Goal: Task Accomplishment & Management: Manage account settings

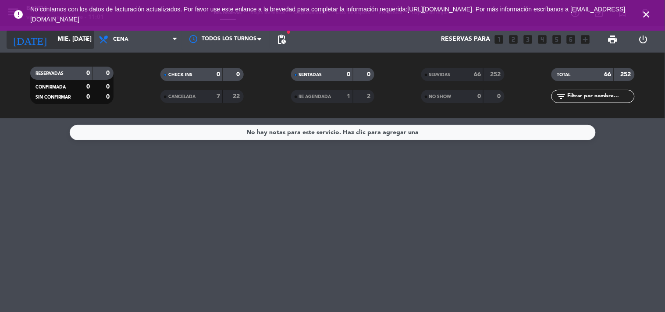
click at [85, 38] on icon "arrow_drop_down" at bounding box center [87, 39] width 11 height 11
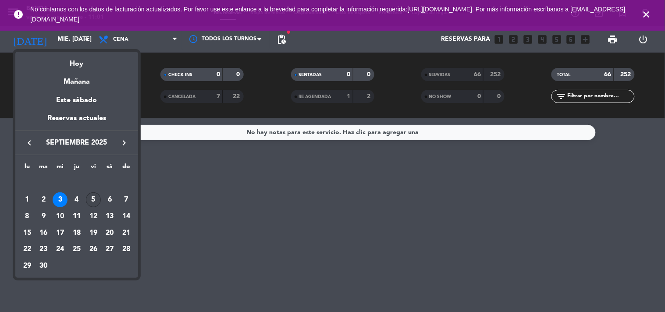
click at [97, 193] on td "5" at bounding box center [93, 200] width 17 height 17
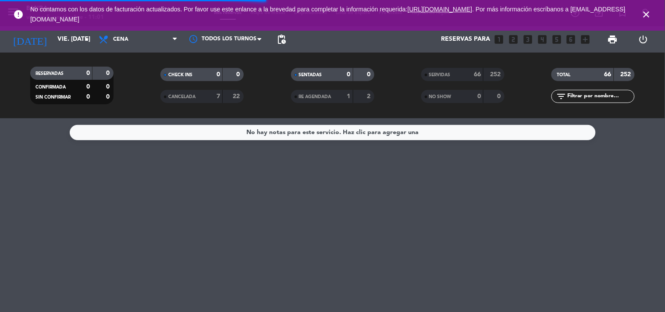
click at [157, 24] on span "No contamos con los datos de facturación actualizados. Por favor use este enlan…" at bounding box center [332, 14] width 605 height 29
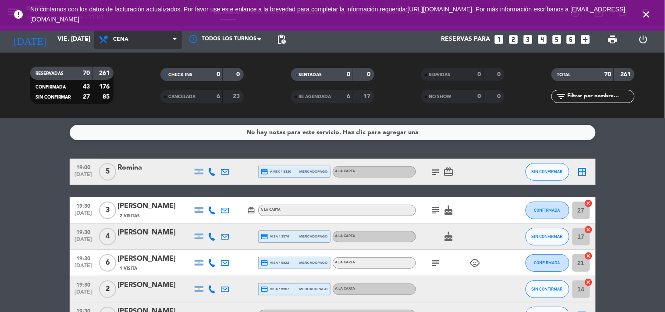
click at [157, 43] on span "Cena" at bounding box center [138, 39] width 88 height 19
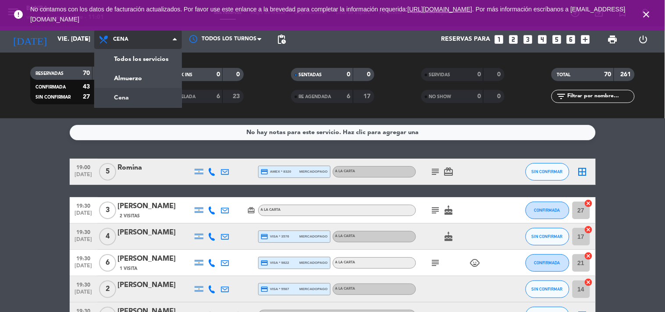
click at [136, 90] on div "menu Banda viernes 5. septiembre - 11:01 Mis reservas Mapa de mesas Disponibili…" at bounding box center [332, 59] width 665 height 118
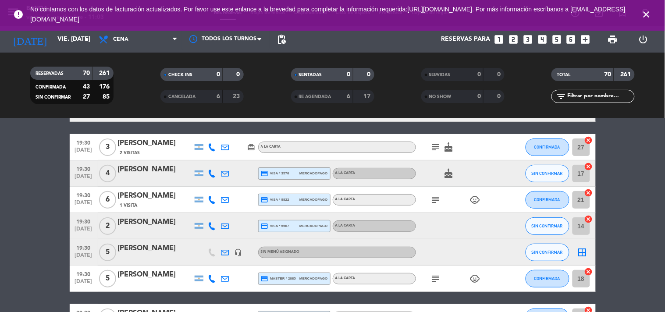
scroll to position [74, 0]
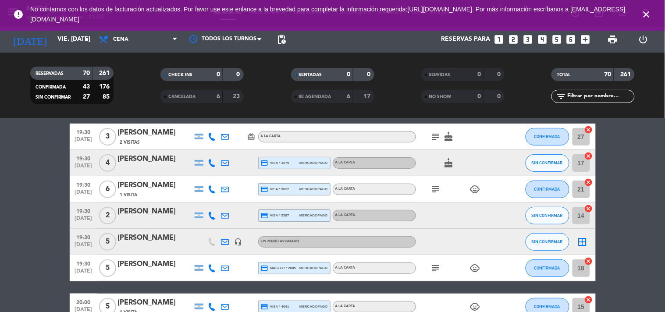
click at [211, 136] on icon at bounding box center [212, 137] width 8 height 8
click at [216, 125] on button "Copiar content_paste" at bounding box center [209, 121] width 27 height 9
click at [211, 166] on icon at bounding box center [212, 163] width 8 height 8
click at [218, 147] on span "content_paste" at bounding box center [217, 148] width 7 height 7
click at [210, 187] on icon at bounding box center [212, 189] width 8 height 8
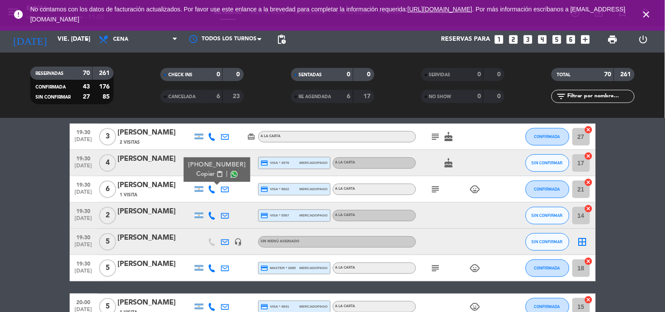
click at [216, 174] on span "content_paste" at bounding box center [219, 174] width 7 height 7
click at [211, 215] on icon at bounding box center [212, 216] width 8 height 8
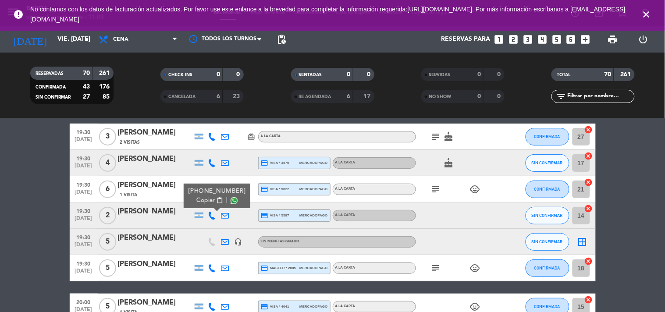
click at [216, 197] on span "content_paste" at bounding box center [219, 200] width 7 height 7
click at [210, 267] on icon at bounding box center [212, 268] width 8 height 8
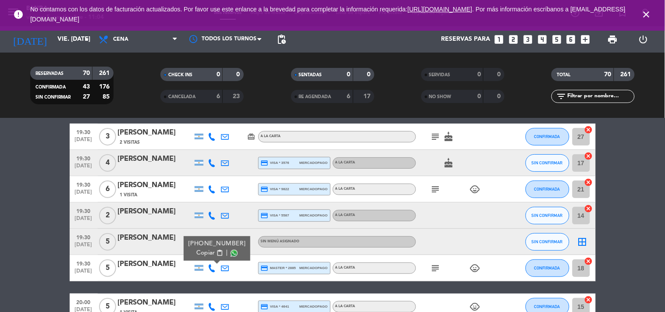
click at [216, 253] on span "content_paste" at bounding box center [219, 253] width 7 height 7
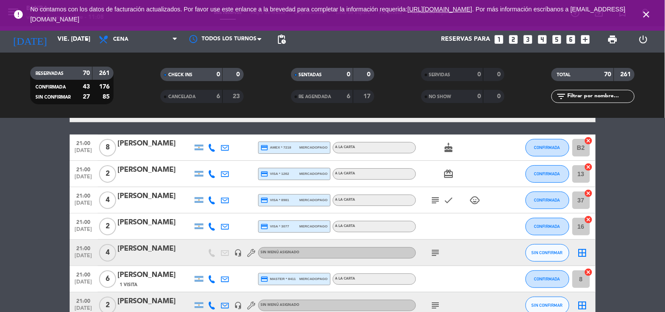
scroll to position [878, 0]
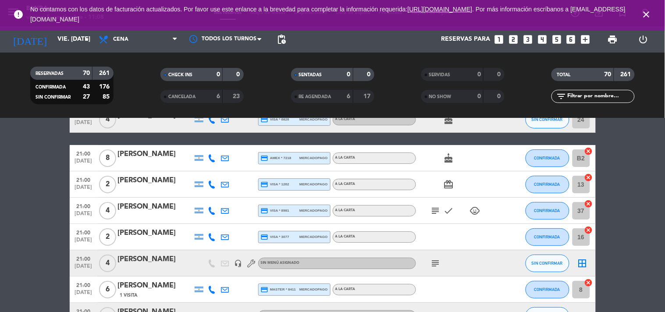
click at [210, 157] on icon at bounding box center [212, 158] width 8 height 8
click at [217, 144] on span "content_paste" at bounding box center [217, 143] width 7 height 7
click at [210, 185] on icon at bounding box center [212, 185] width 8 height 8
click at [216, 169] on span "content_paste" at bounding box center [219, 169] width 7 height 7
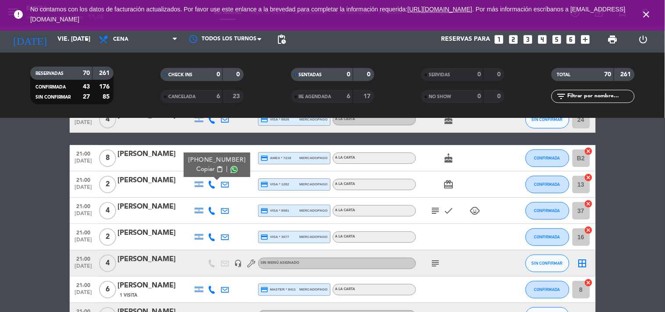
click at [215, 209] on icon at bounding box center [212, 211] width 8 height 8
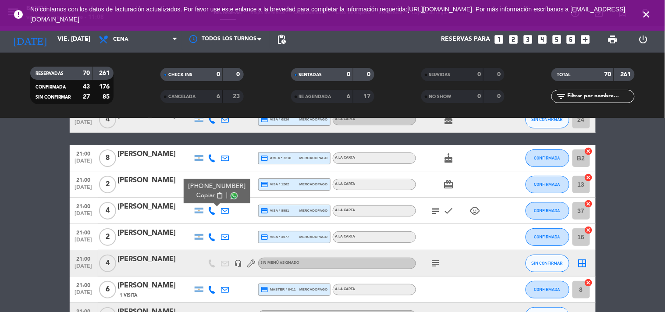
click at [218, 194] on span "content_paste" at bounding box center [219, 196] width 7 height 7
click at [53, 36] on input "vie. [DATE]" at bounding box center [94, 40] width 83 height 16
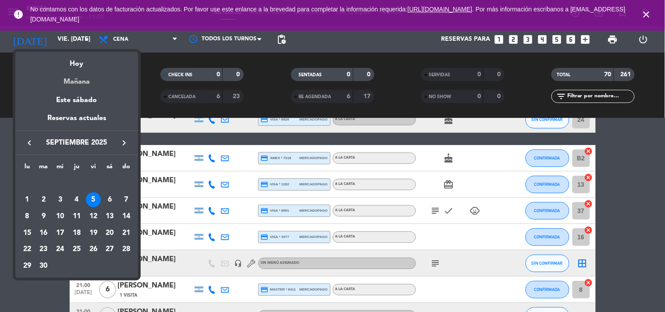
click at [79, 71] on div "Mañana" at bounding box center [76, 79] width 123 height 18
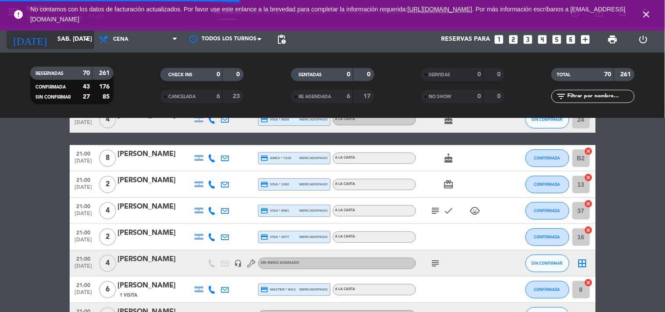
click at [79, 42] on input "sáb. [DATE]" at bounding box center [94, 40] width 83 height 16
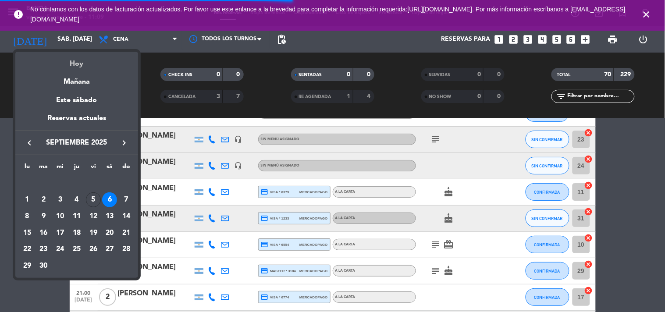
scroll to position [913, 0]
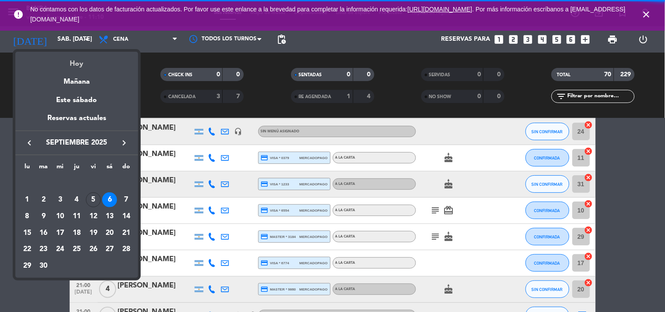
click at [79, 63] on div "Hoy" at bounding box center [76, 61] width 123 height 18
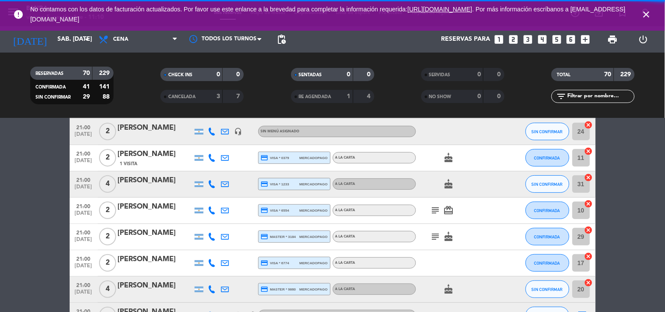
type input "vie. [DATE]"
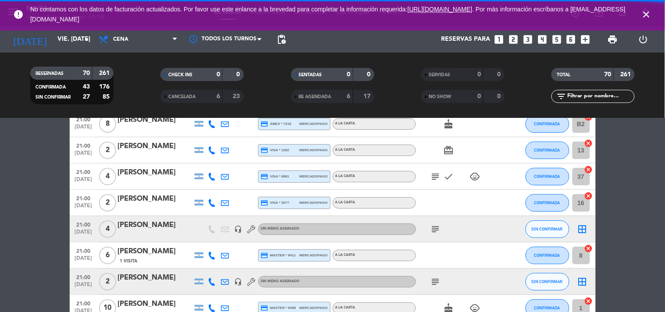
scroll to position [878, 0]
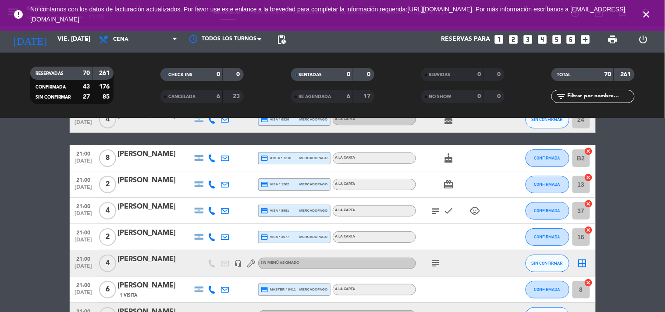
click at [139, 32] on span "Cena" at bounding box center [138, 39] width 88 height 19
click at [138, 73] on div "menu Banda viernes 5. septiembre - 11:10 Mis reservas Mapa de mesas Disponibili…" at bounding box center [332, 59] width 665 height 118
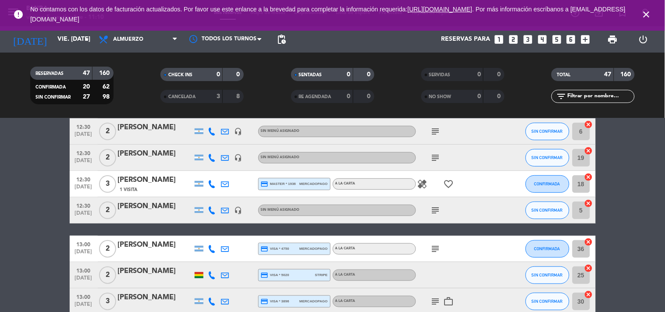
scroll to position [30, 0]
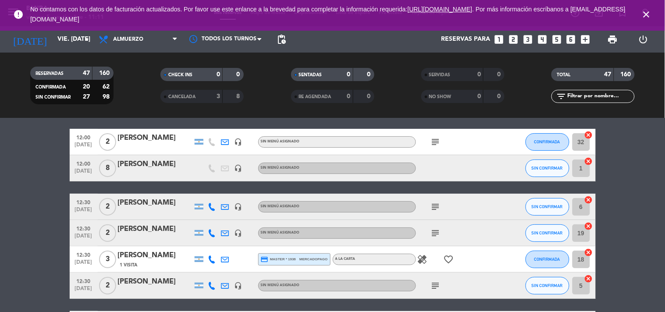
click at [254, 203] on div at bounding box center [251, 207] width 13 height 26
click at [125, 32] on span "Almuerzo" at bounding box center [138, 39] width 88 height 19
click at [128, 104] on div "menu Banda viernes 5. septiembre - 11:11 Mis reservas Mapa de mesas Disponibili…" at bounding box center [332, 59] width 665 height 118
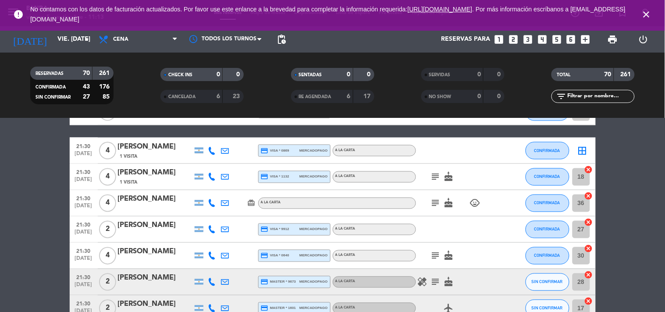
scroll to position [1241, 0]
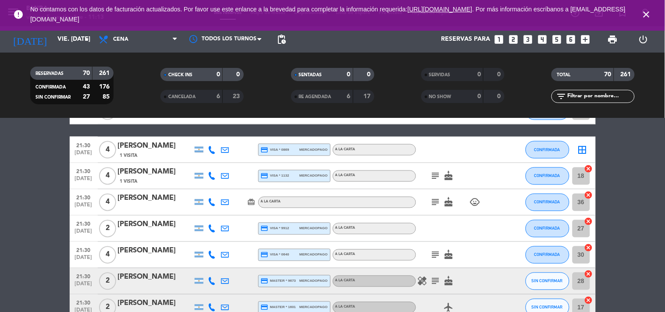
click at [211, 231] on icon at bounding box center [212, 229] width 8 height 8
click at [216, 211] on span "content_paste" at bounding box center [219, 213] width 7 height 7
click at [211, 249] on div at bounding box center [212, 255] width 13 height 26
click at [212, 257] on icon at bounding box center [212, 255] width 8 height 8
click at [216, 237] on span "content_paste" at bounding box center [219, 240] width 7 height 7
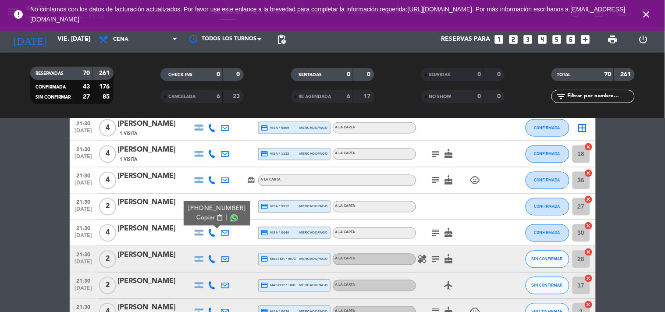
scroll to position [1263, 0]
click at [210, 260] on icon at bounding box center [212, 259] width 8 height 8
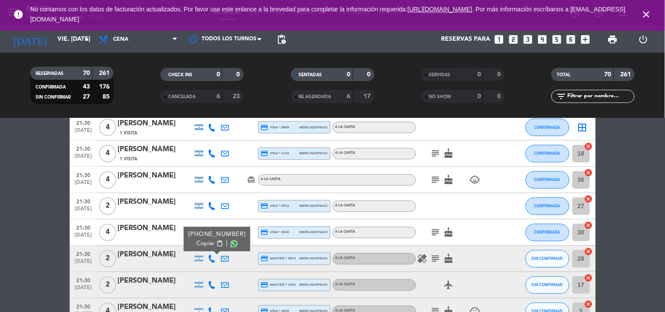
click at [210, 240] on button "Copiar content_paste" at bounding box center [209, 243] width 27 height 9
click at [214, 284] on icon at bounding box center [212, 286] width 8 height 8
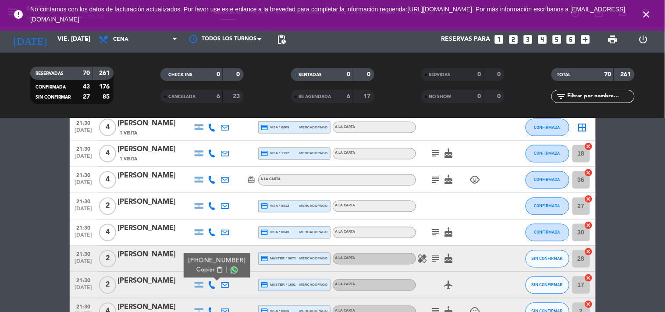
click at [173, 289] on div at bounding box center [155, 291] width 75 height 7
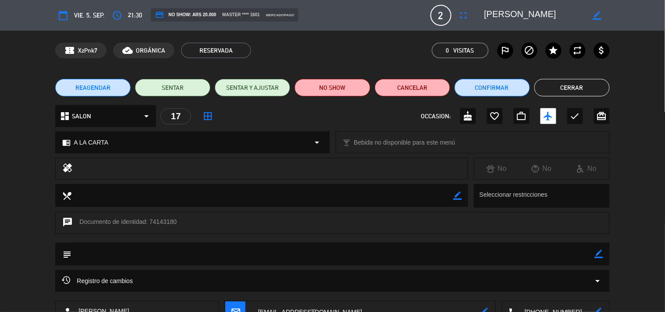
click at [570, 85] on button "Cerrar" at bounding box center [572, 88] width 75 height 18
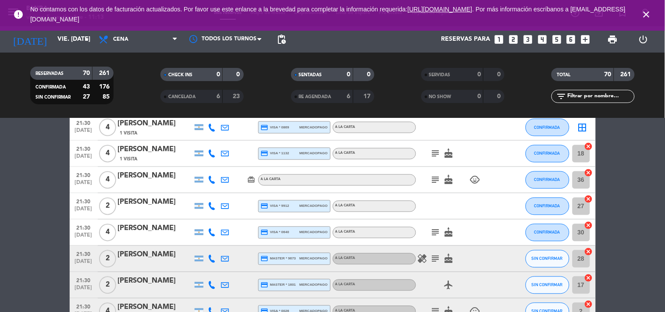
click at [211, 285] on icon at bounding box center [212, 286] width 8 height 8
click at [216, 268] on span "content_paste" at bounding box center [219, 270] width 7 height 7
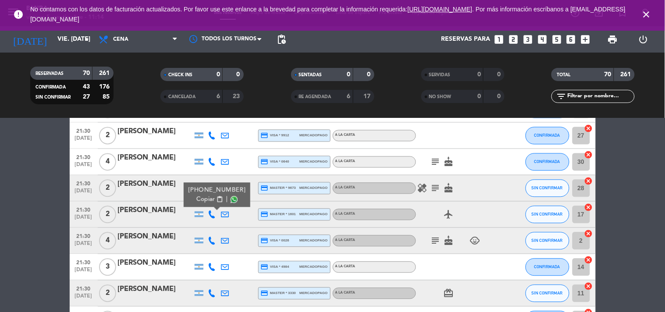
scroll to position [1352, 0]
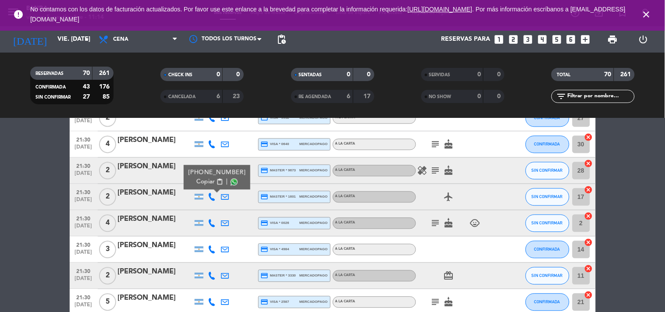
click at [210, 224] on icon at bounding box center [212, 224] width 8 height 8
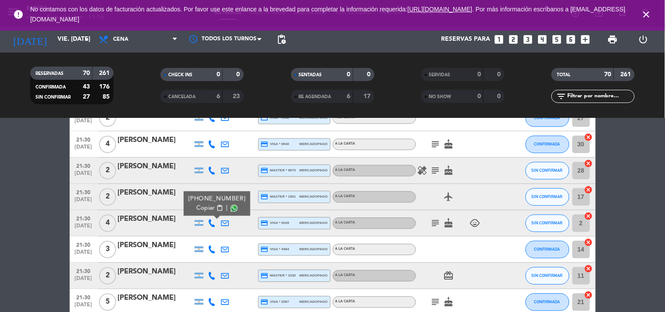
click at [216, 208] on span "content_paste" at bounding box center [219, 208] width 7 height 7
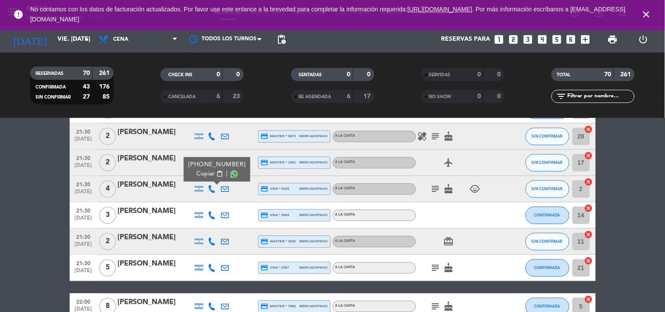
scroll to position [1386, 0]
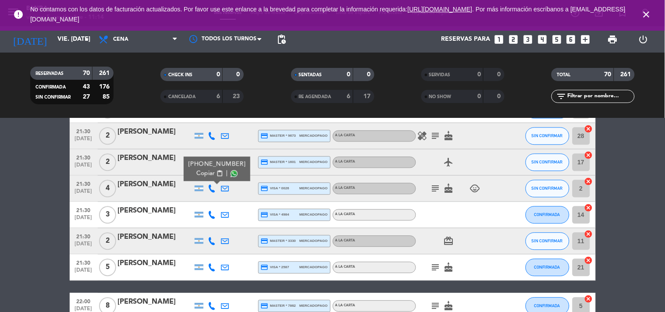
click at [214, 214] on icon at bounding box center [212, 215] width 8 height 8
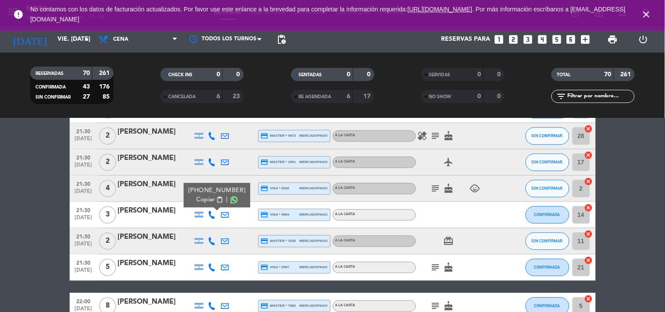
click at [216, 199] on span "content_paste" at bounding box center [219, 200] width 7 height 7
click at [211, 238] on icon at bounding box center [212, 242] width 8 height 8
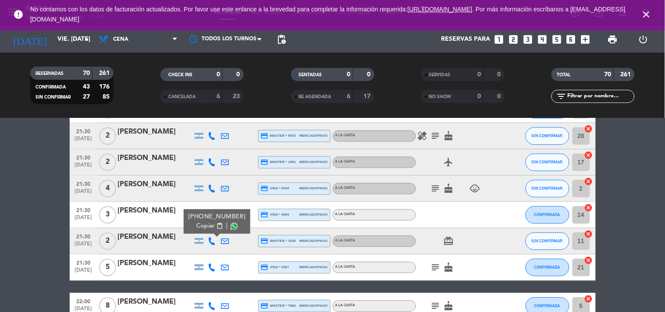
click at [216, 224] on span "content_paste" at bounding box center [219, 226] width 7 height 7
click at [212, 268] on icon at bounding box center [212, 268] width 8 height 8
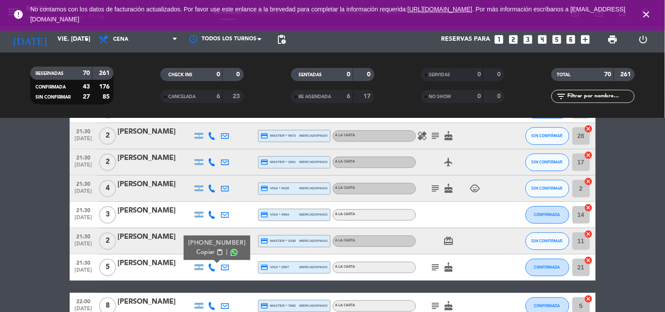
click at [216, 250] on span "content_paste" at bounding box center [219, 253] width 7 height 7
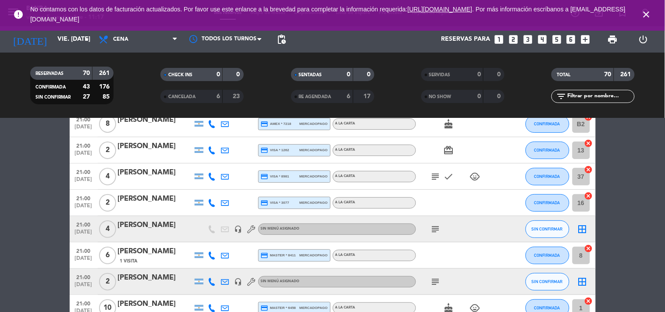
scroll to position [898, 0]
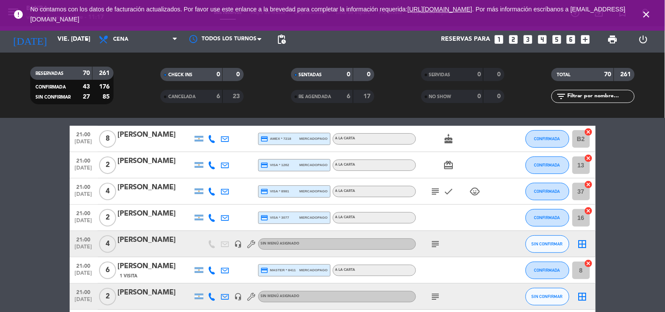
click at [436, 244] on icon "subject" at bounding box center [436, 244] width 11 height 11
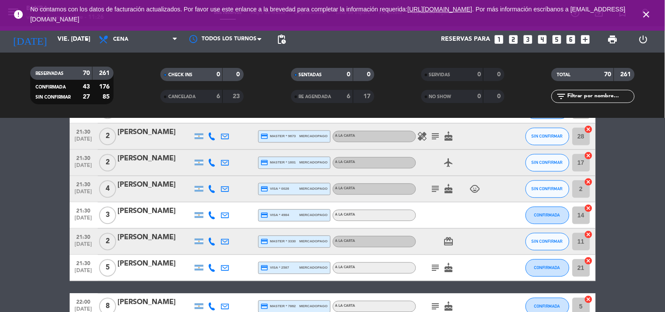
scroll to position [1387, 0]
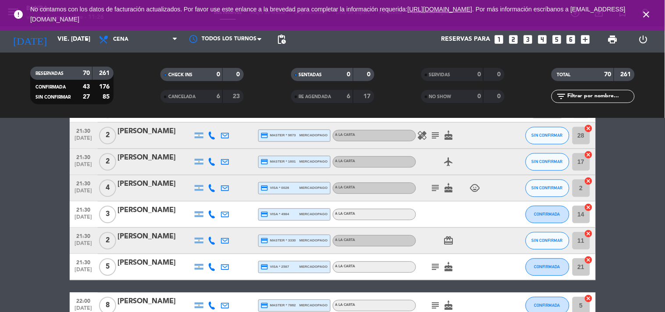
click at [211, 185] on icon at bounding box center [212, 189] width 8 height 8
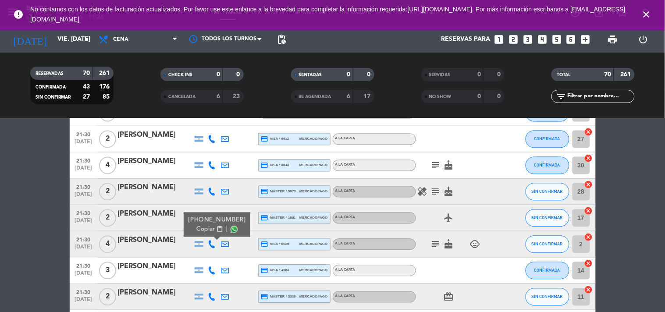
scroll to position [1318, 0]
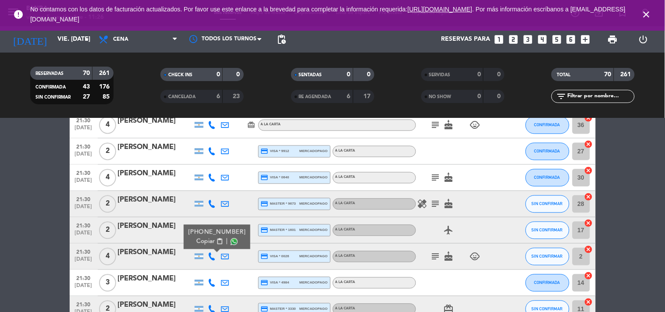
click at [210, 175] on icon at bounding box center [212, 178] width 8 height 8
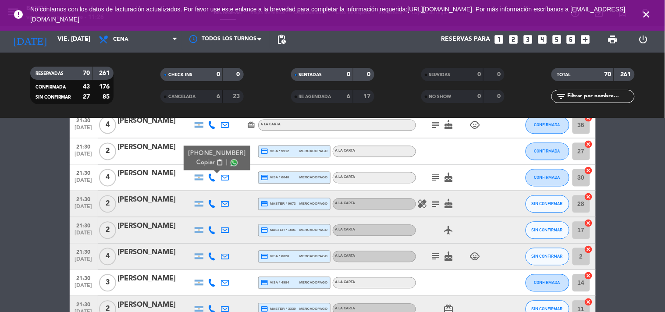
click at [210, 207] on icon at bounding box center [212, 204] width 8 height 8
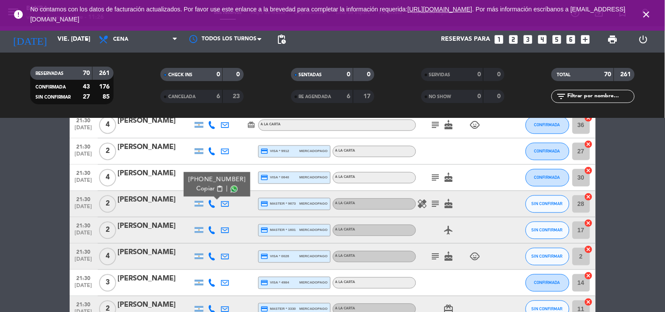
click at [211, 233] on icon at bounding box center [212, 231] width 8 height 8
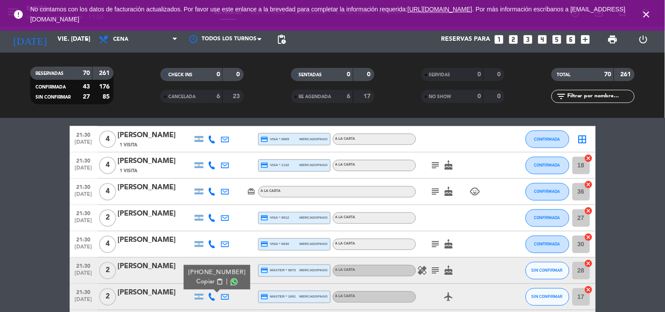
scroll to position [1247, 0]
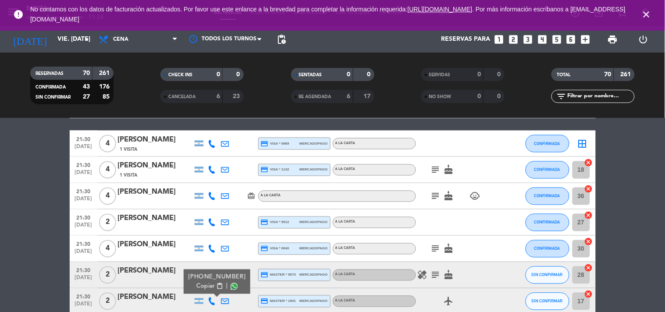
click at [212, 199] on icon at bounding box center [212, 197] width 8 height 8
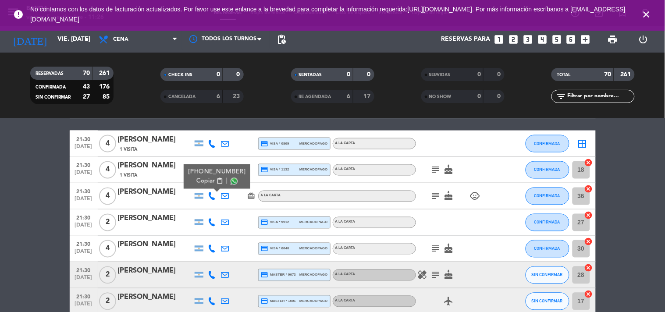
click at [209, 222] on icon at bounding box center [212, 223] width 8 height 8
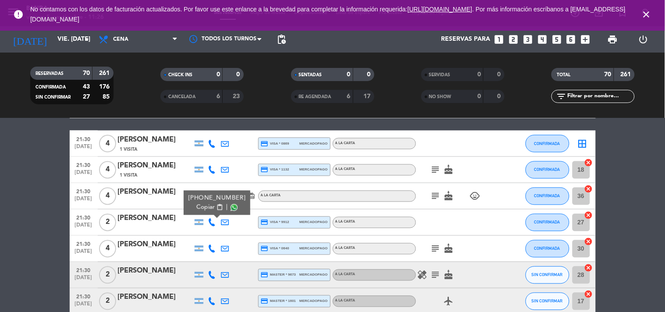
click at [169, 224] on div "[PERSON_NAME]" at bounding box center [155, 218] width 75 height 11
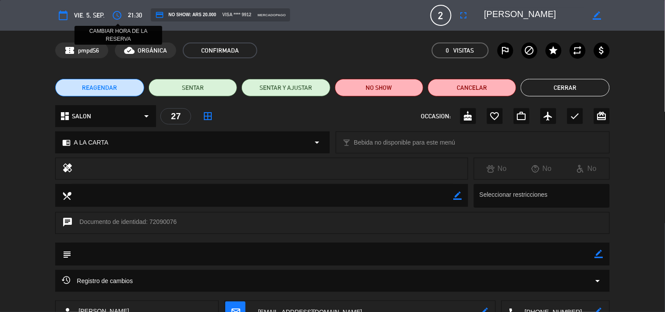
click at [115, 14] on icon "access_time" at bounding box center [117, 15] width 11 height 11
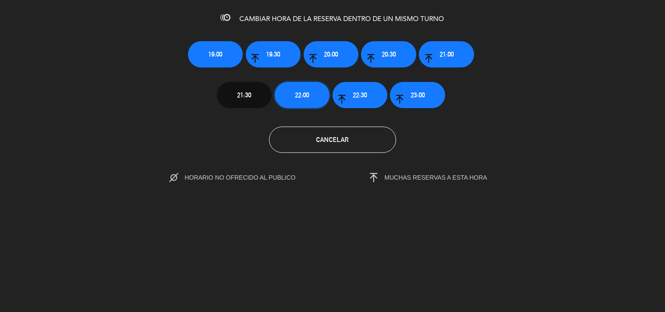
click at [302, 97] on span "22:00" at bounding box center [302, 95] width 14 height 10
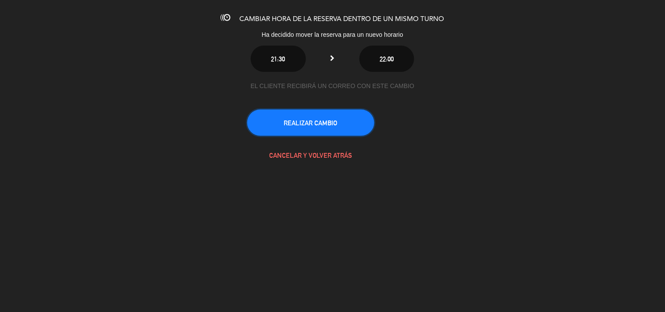
click at [330, 125] on button "REALIZAR CAMBIO" at bounding box center [310, 123] width 127 height 26
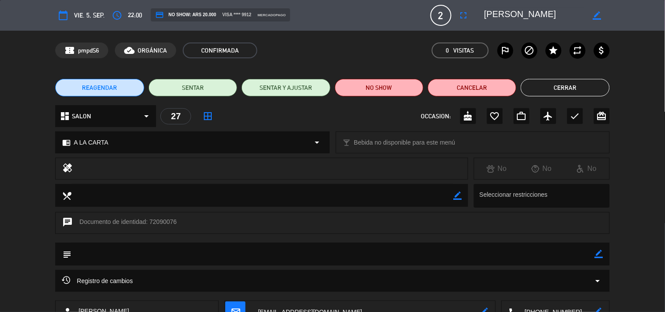
click at [562, 90] on button "Cerrar" at bounding box center [565, 88] width 89 height 18
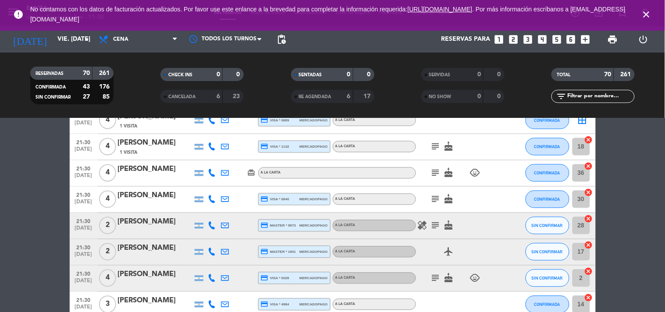
scroll to position [1252, 0]
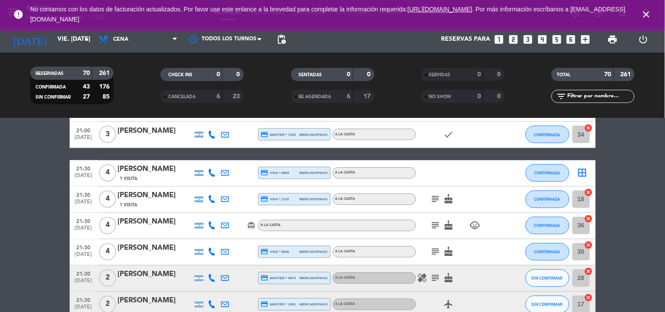
click at [208, 200] on icon at bounding box center [212, 200] width 8 height 8
click at [216, 163] on div at bounding box center [212, 174] width 13 height 26
drag, startPoint x: 214, startPoint y: 178, endPoint x: 213, endPoint y: 173, distance: 4.8
click at [213, 173] on div at bounding box center [212, 174] width 13 height 26
click at [213, 173] on icon at bounding box center [212, 173] width 8 height 8
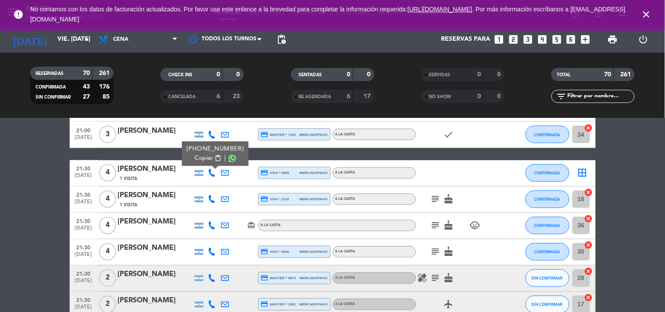
click at [211, 225] on icon at bounding box center [212, 226] width 8 height 8
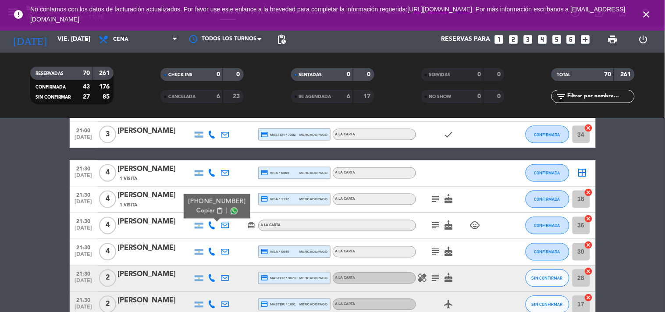
click at [214, 253] on icon at bounding box center [212, 252] width 8 height 8
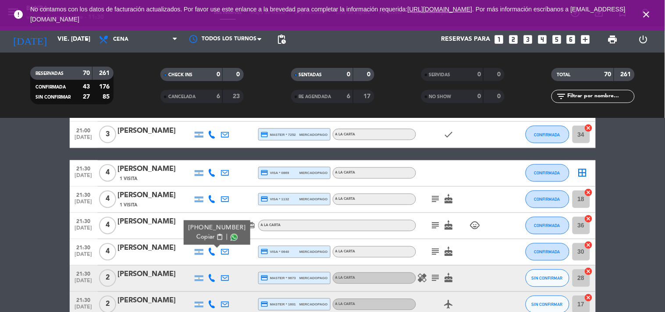
click at [215, 280] on icon at bounding box center [212, 279] width 8 height 8
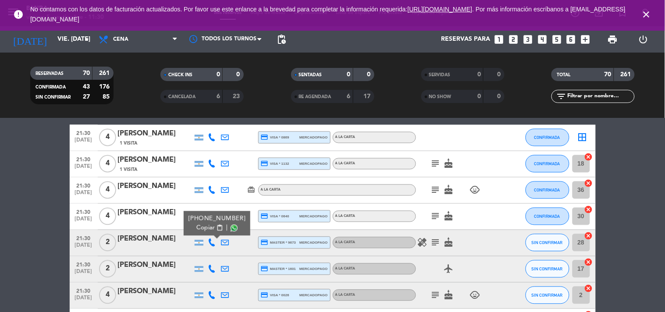
scroll to position [1291, 0]
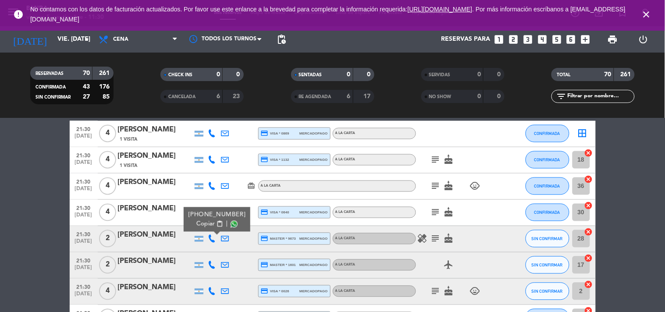
click at [214, 265] on icon at bounding box center [212, 265] width 8 height 8
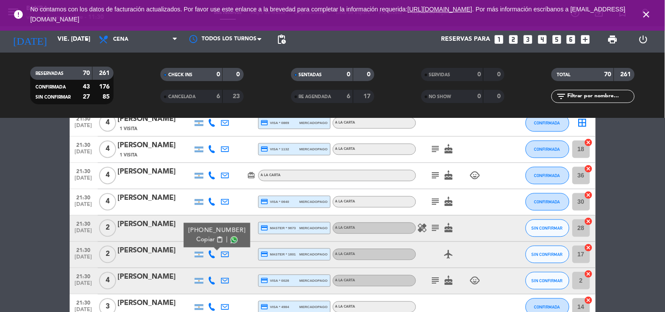
scroll to position [1304, 0]
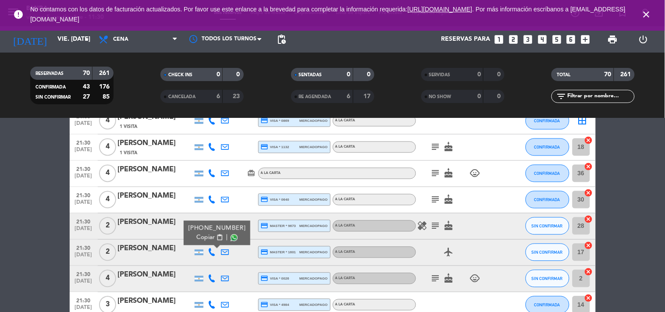
click at [214, 281] on icon at bounding box center [212, 279] width 8 height 8
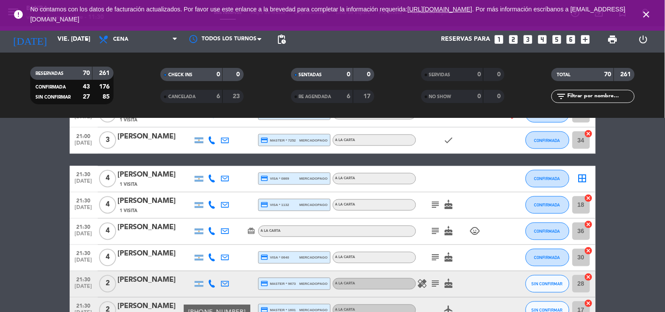
scroll to position [1239, 0]
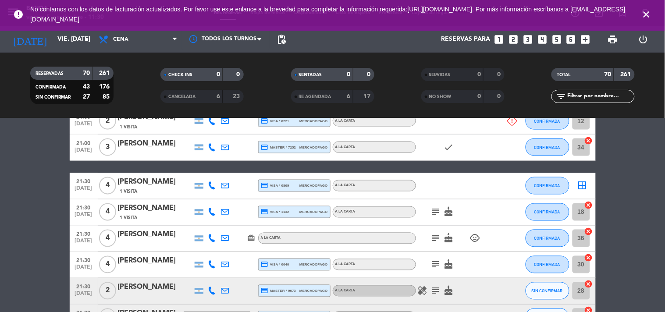
click at [214, 185] on icon at bounding box center [212, 186] width 8 height 8
click at [211, 215] on icon at bounding box center [212, 212] width 8 height 8
click at [210, 235] on icon at bounding box center [212, 239] width 8 height 8
click at [209, 266] on icon at bounding box center [212, 265] width 8 height 8
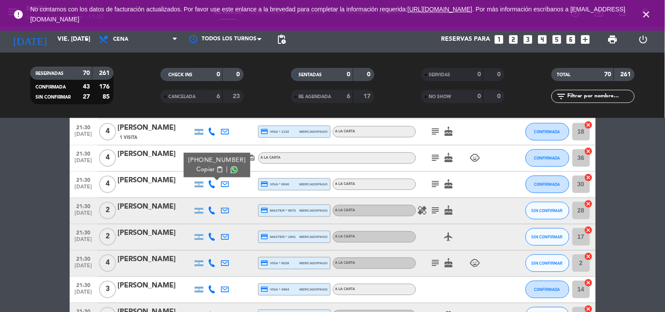
scroll to position [1322, 0]
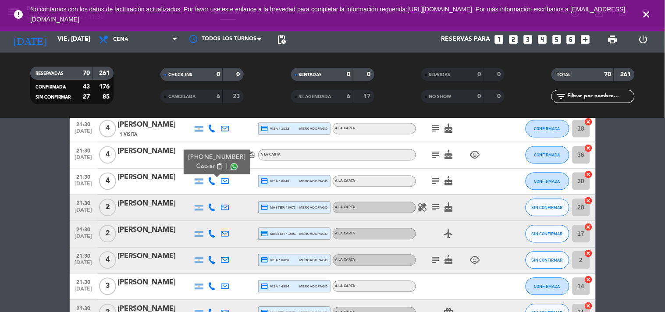
click at [214, 208] on icon at bounding box center [212, 208] width 8 height 8
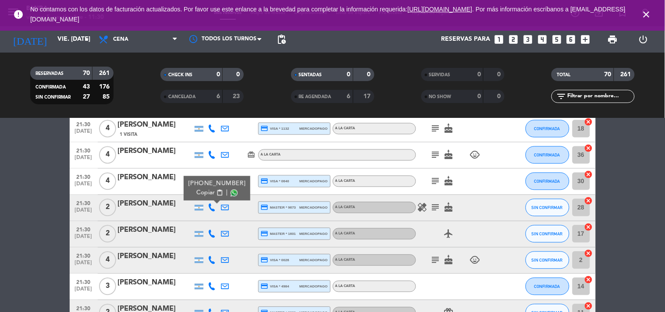
click at [209, 233] on icon at bounding box center [212, 234] width 8 height 8
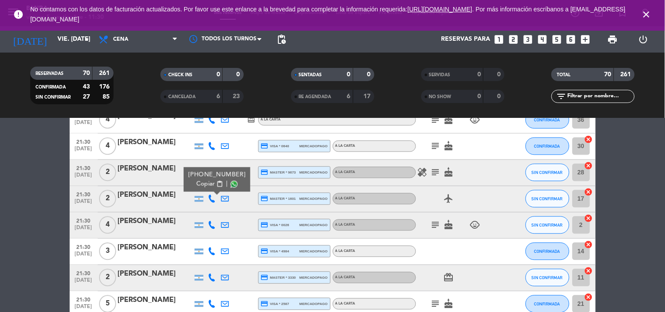
scroll to position [1358, 0]
click at [214, 225] on icon at bounding box center [212, 225] width 8 height 8
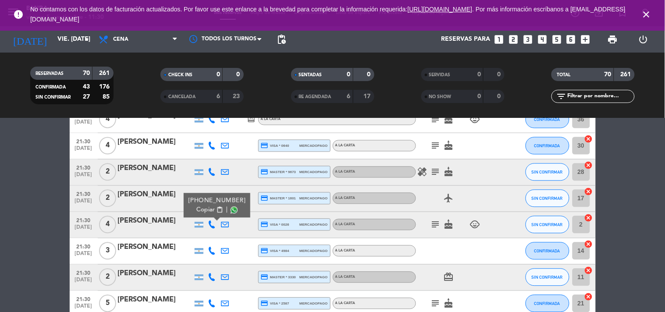
click at [214, 252] on icon at bounding box center [212, 251] width 8 height 8
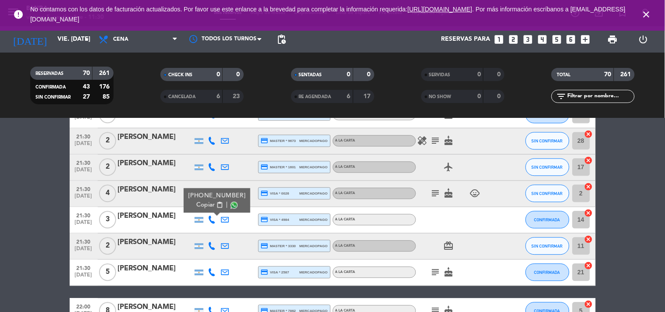
scroll to position [1391, 0]
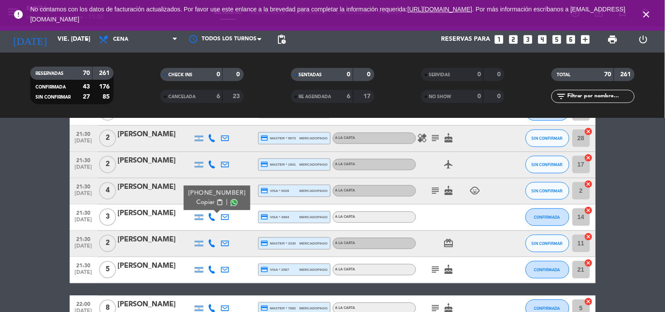
click at [213, 246] on icon at bounding box center [212, 244] width 8 height 8
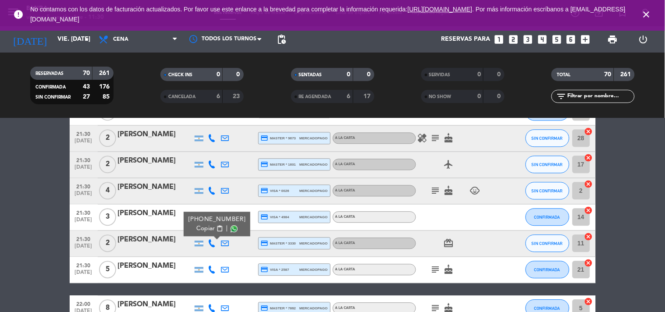
click at [212, 273] on icon at bounding box center [212, 270] width 8 height 8
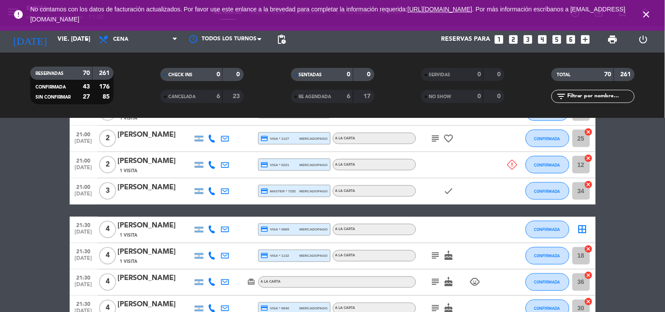
scroll to position [1195, 0]
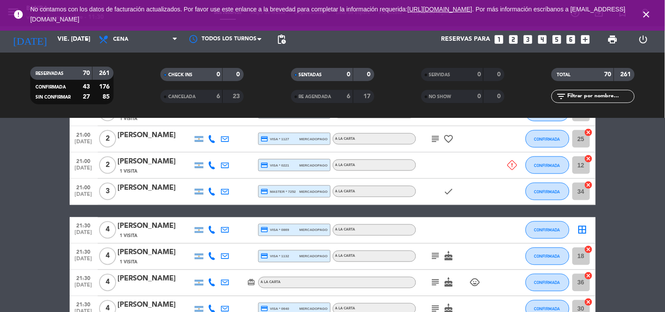
drag, startPoint x: 303, startPoint y: 217, endPoint x: 209, endPoint y: 261, distance: 104.2
click at [209, 261] on div at bounding box center [212, 257] width 13 height 26
click at [211, 257] on icon at bounding box center [212, 257] width 8 height 8
click at [211, 282] on icon at bounding box center [212, 283] width 8 height 8
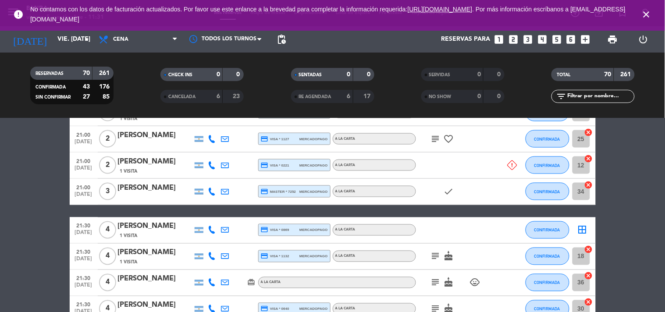
click at [213, 256] on icon at bounding box center [212, 257] width 8 height 8
click at [212, 234] on div at bounding box center [212, 231] width 13 height 26
click at [209, 225] on div at bounding box center [212, 231] width 13 height 26
click at [210, 229] on icon at bounding box center [212, 230] width 8 height 8
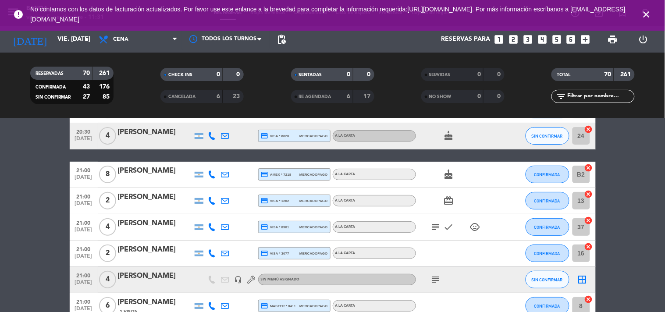
scroll to position [892, 0]
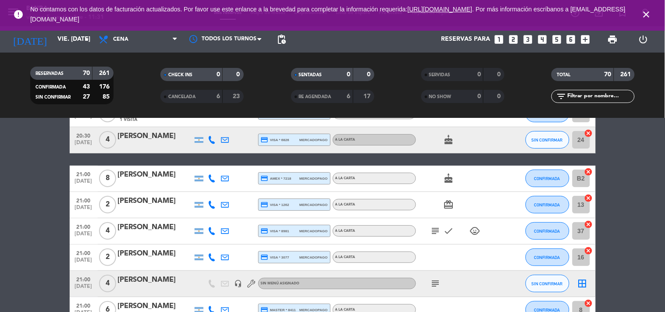
click at [214, 202] on icon at bounding box center [212, 205] width 8 height 8
click at [211, 231] on icon at bounding box center [212, 231] width 8 height 8
click at [216, 218] on span "content_paste" at bounding box center [219, 216] width 7 height 7
click at [170, 226] on div "[PERSON_NAME]" at bounding box center [155, 227] width 75 height 11
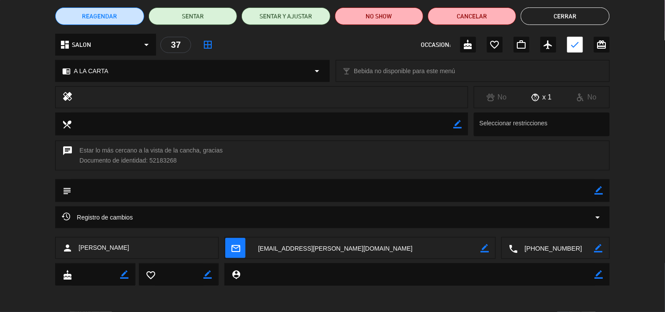
scroll to position [0, 0]
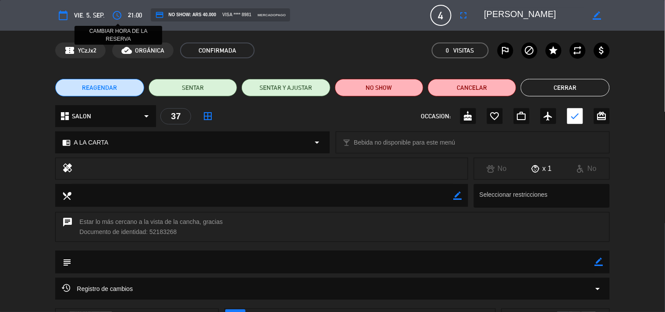
click at [123, 17] on button "access_time" at bounding box center [117, 15] width 16 height 16
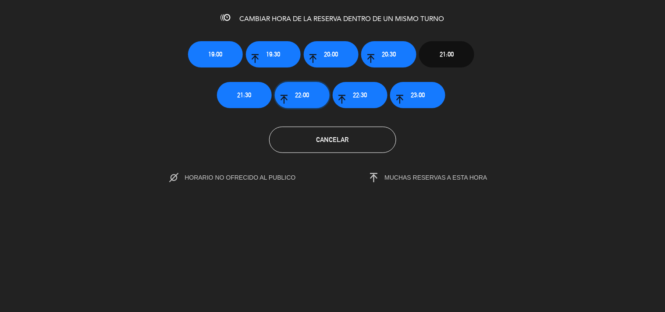
click at [290, 96] on button "22:00" at bounding box center [302, 95] width 55 height 26
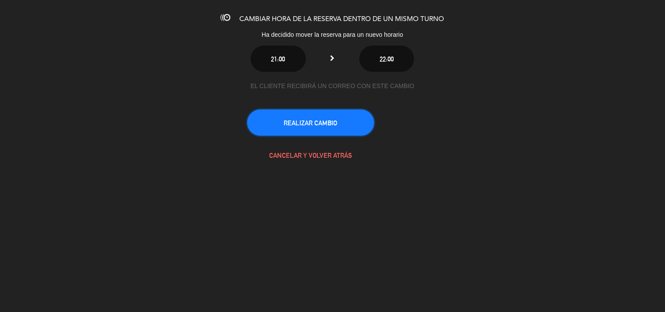
click at [334, 125] on button "REALIZAR CAMBIO" at bounding box center [310, 123] width 127 height 26
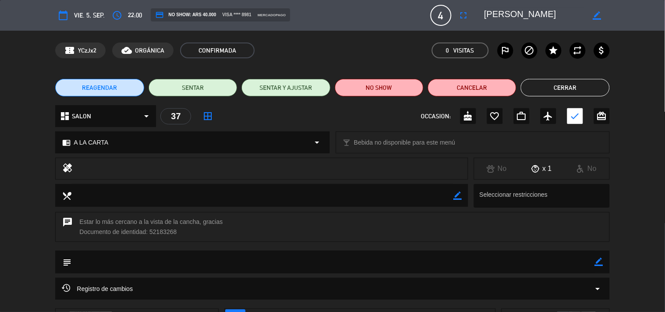
click at [573, 85] on button "Cerrar" at bounding box center [565, 88] width 89 height 18
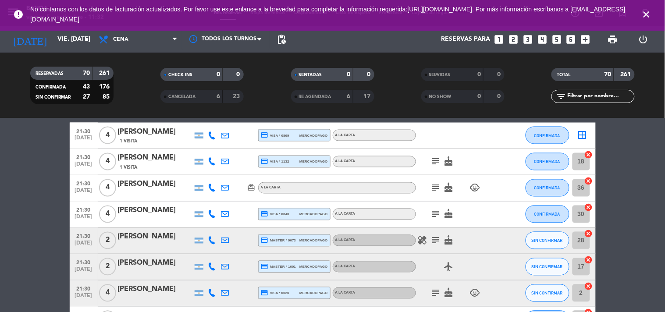
scroll to position [1262, 0]
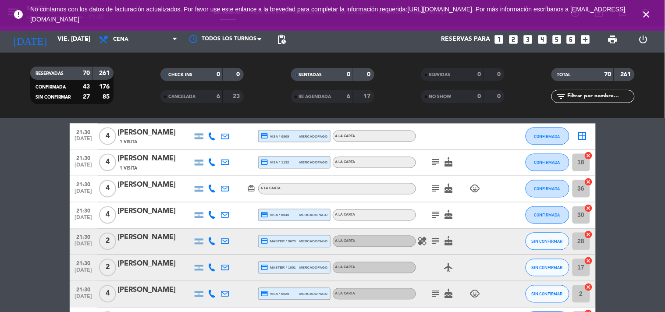
click at [213, 138] on icon at bounding box center [212, 136] width 8 height 8
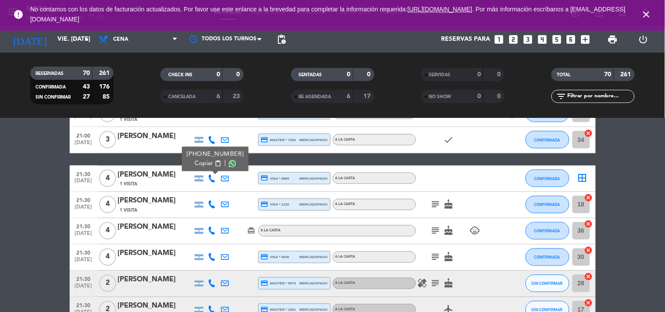
scroll to position [1220, 0]
click at [215, 165] on span "content_paste" at bounding box center [217, 164] width 7 height 7
click at [216, 207] on icon at bounding box center [212, 205] width 8 height 8
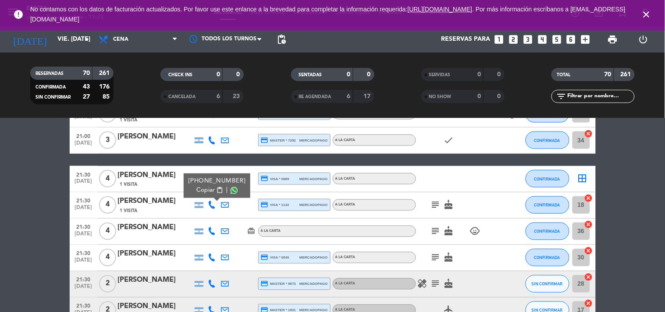
click at [215, 194] on button "Copiar content_paste" at bounding box center [209, 190] width 27 height 9
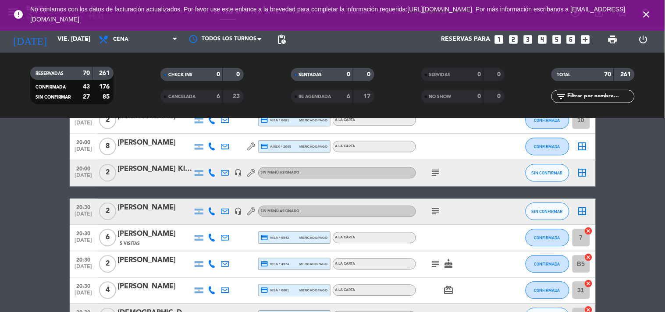
scroll to position [557, 0]
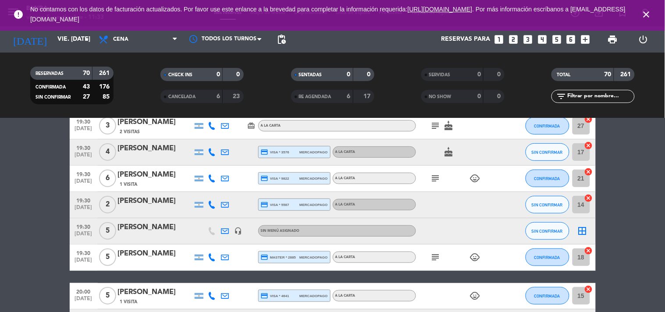
scroll to position [0, 0]
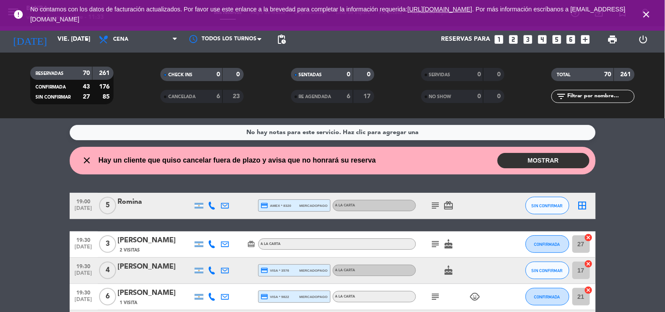
click at [128, 29] on span "No contamos con los datos de facturación actualizados. Por favor use este enlan…" at bounding box center [332, 14] width 605 height 29
click at [137, 36] on span "Cena" at bounding box center [138, 39] width 88 height 19
click at [136, 86] on div "menu Banda viernes 5. septiembre - 11:33 Mis reservas Mapa de mesas Disponibili…" at bounding box center [332, 59] width 665 height 118
